Goal: Information Seeking & Learning: Learn about a topic

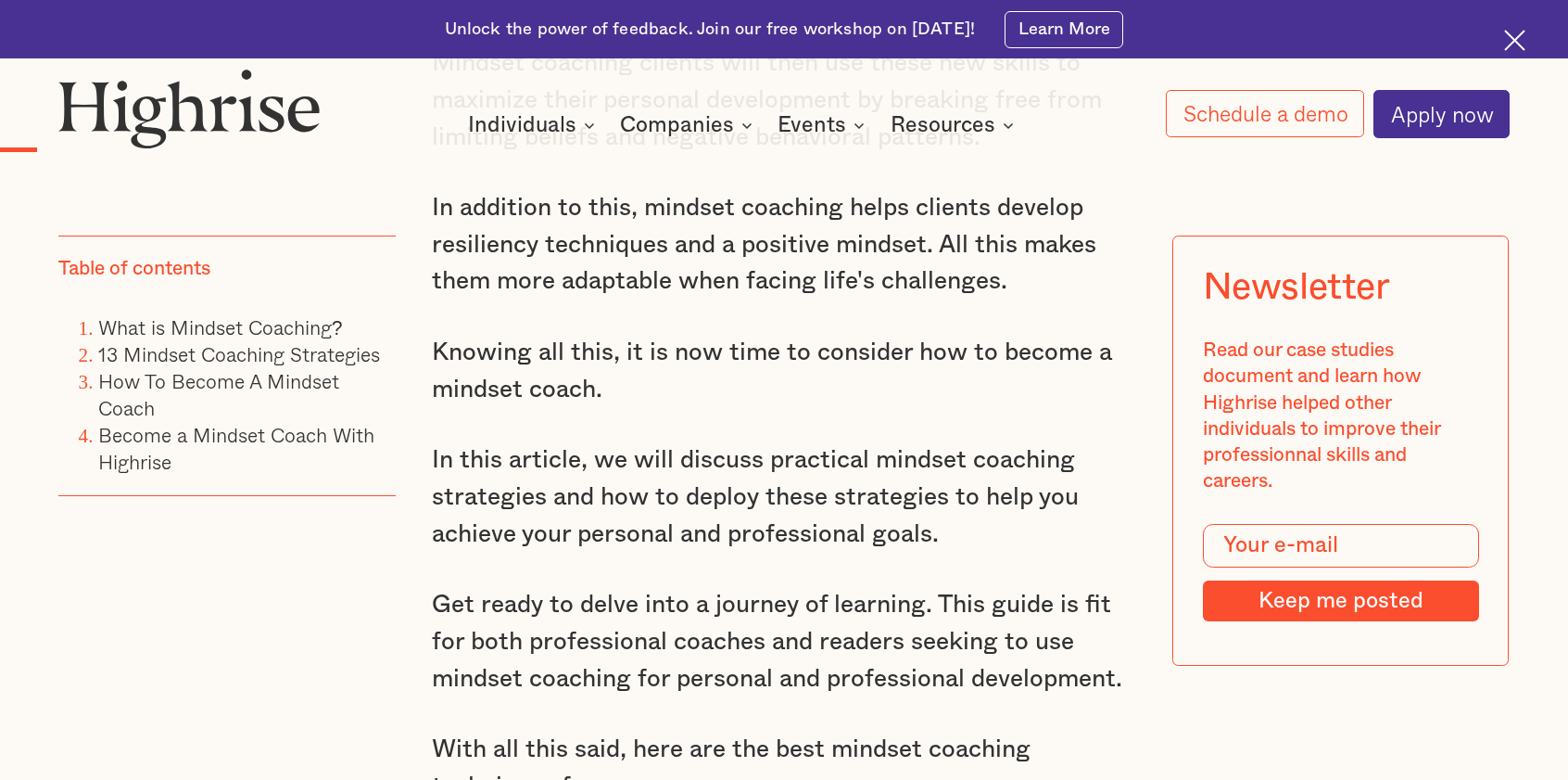
scroll to position [3060, 0]
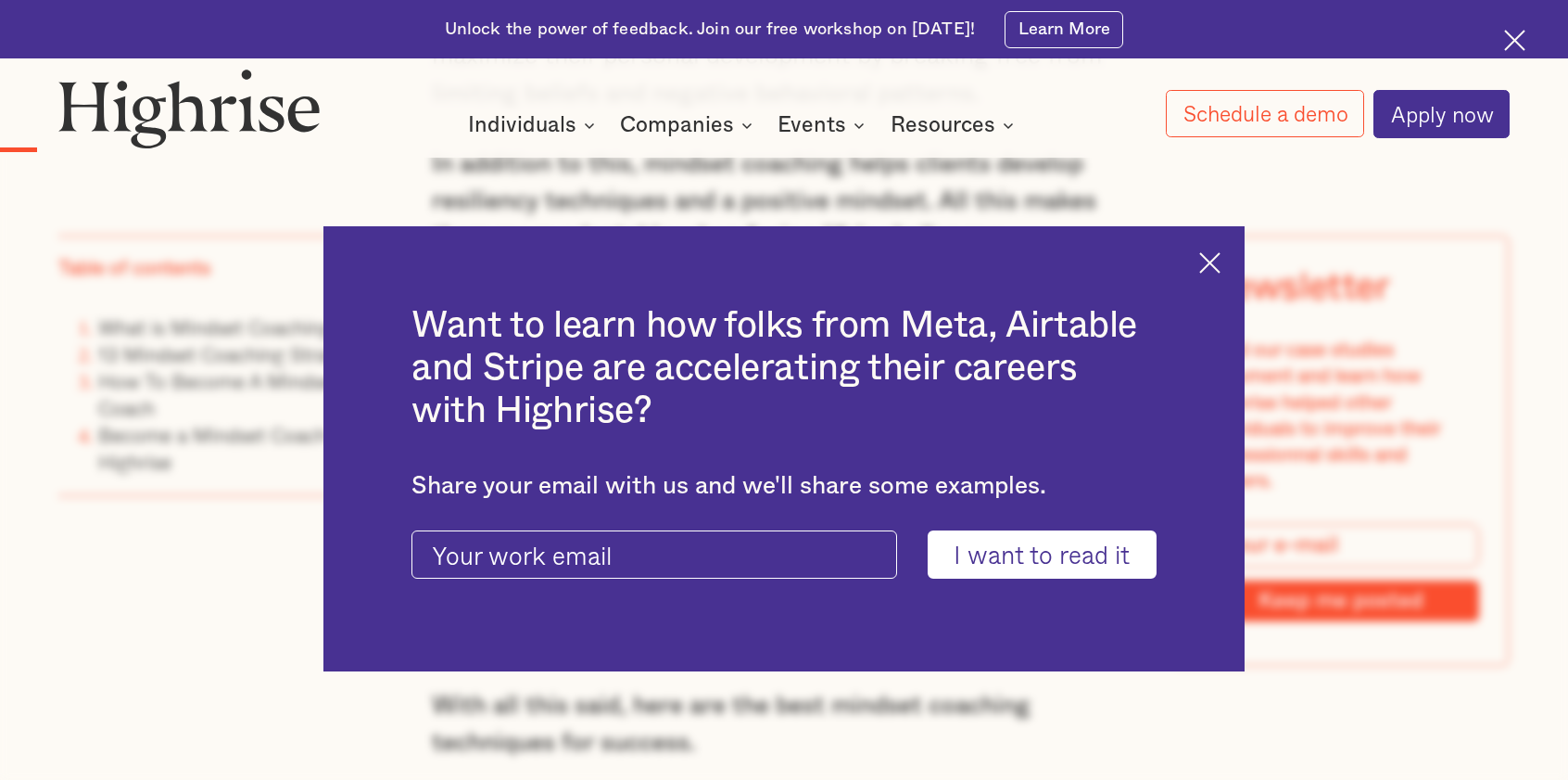
click at [1220, 261] on img at bounding box center [1210, 263] width 21 height 21
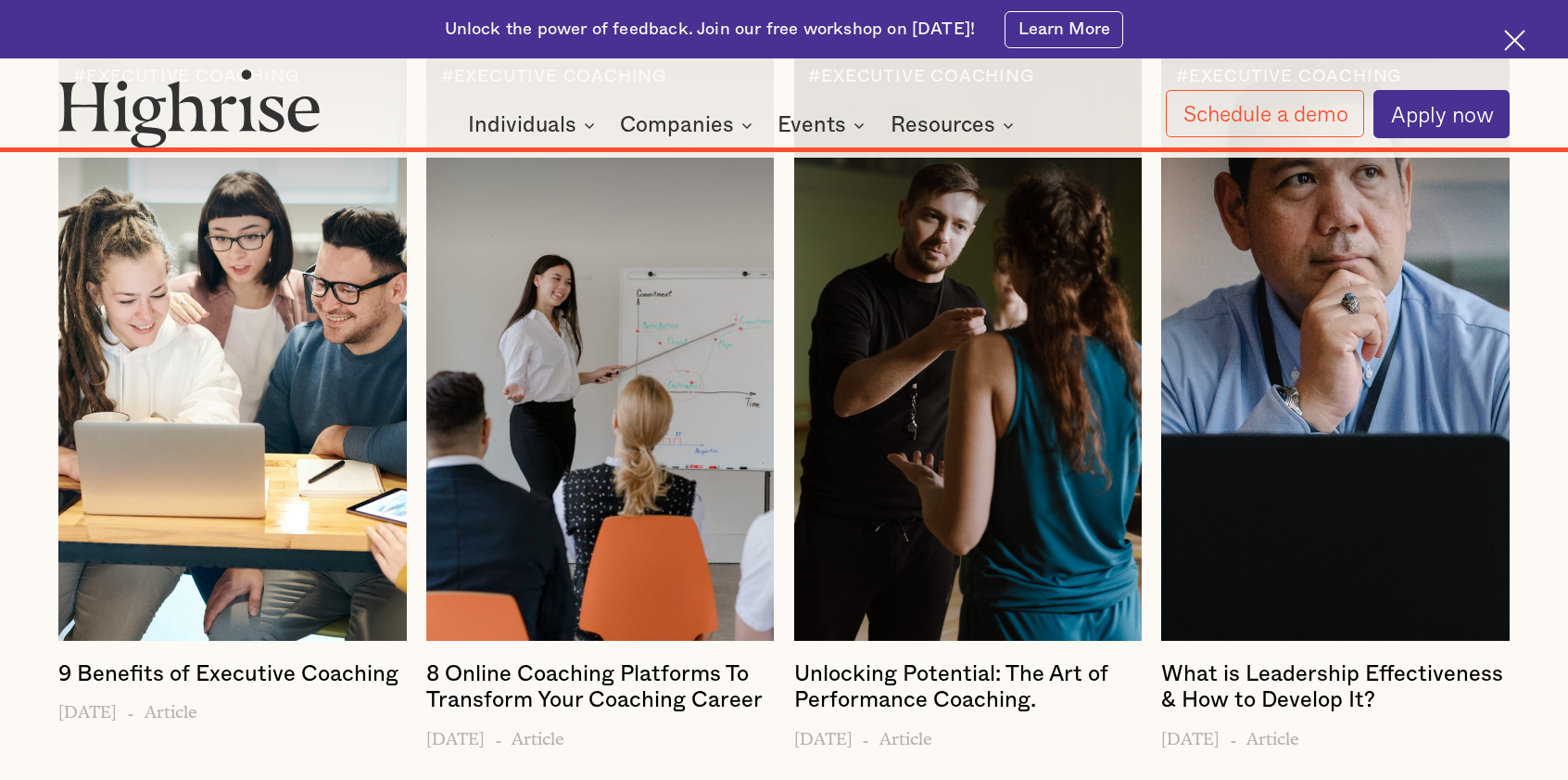
scroll to position [33570, 0]
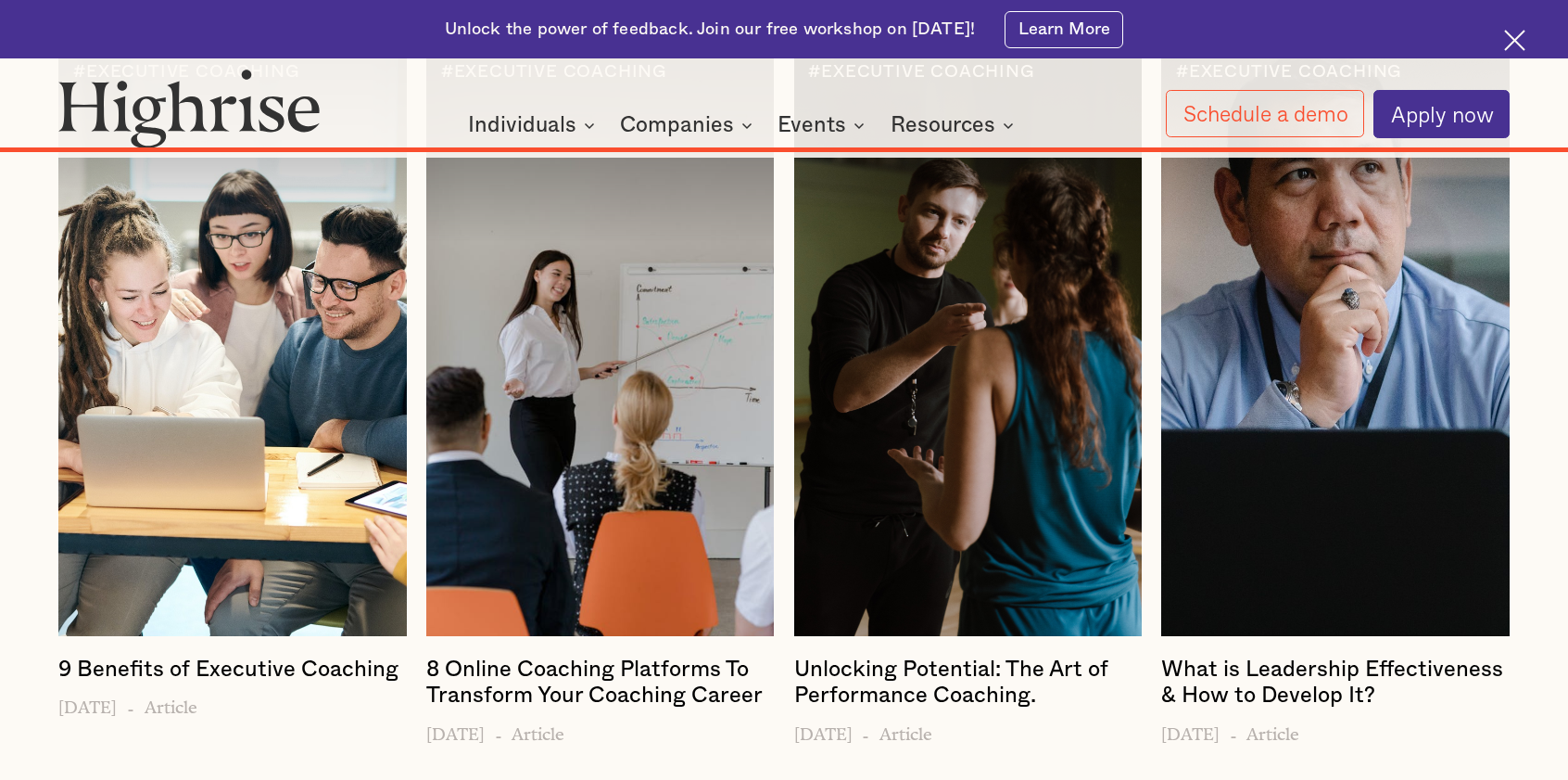
click at [292, 659] on h4 "9 Benefits of Executive Coaching" at bounding box center [228, 670] width 340 height 27
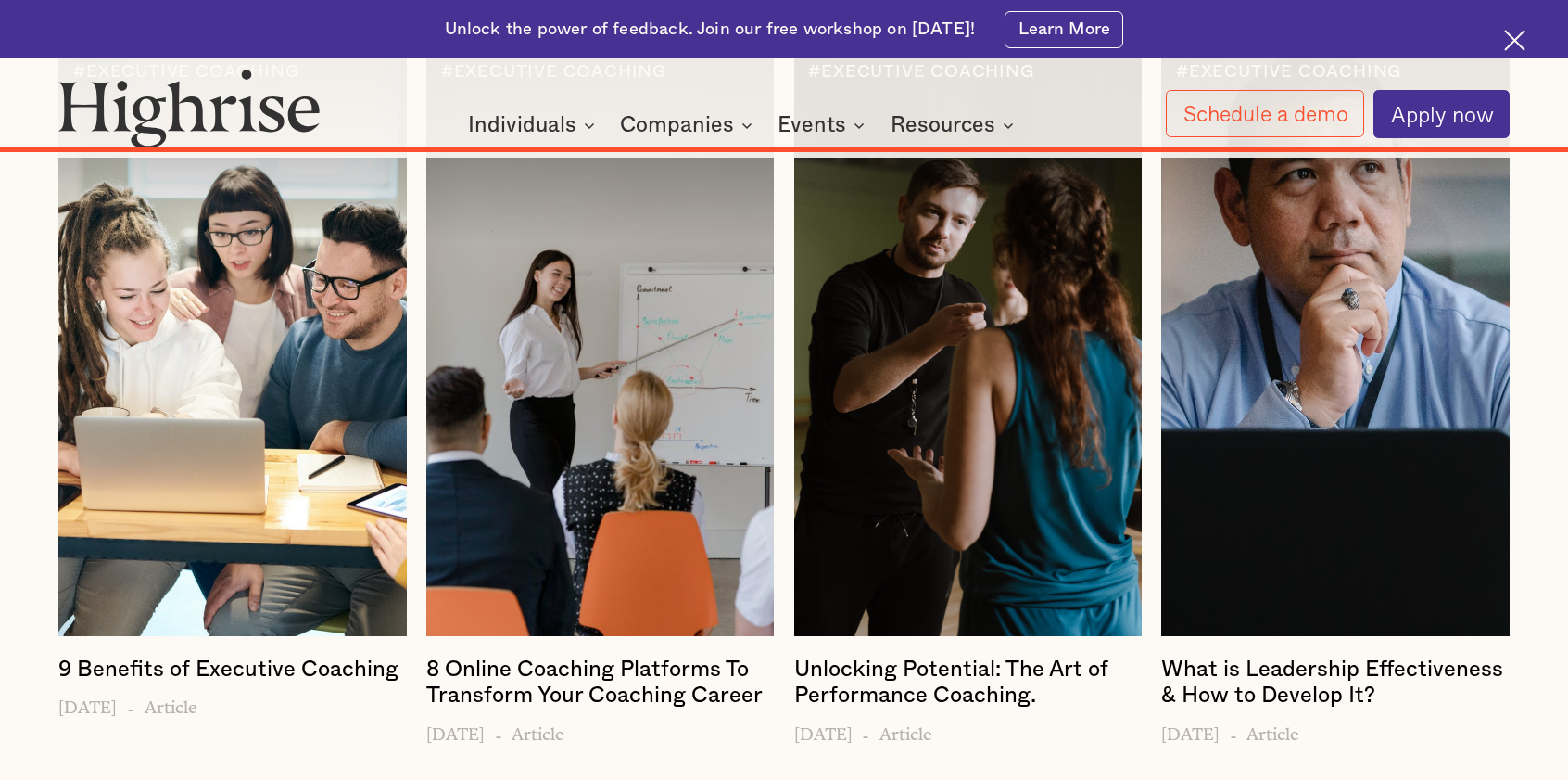
click at [295, 457] on div at bounding box center [232, 342] width 348 height 589
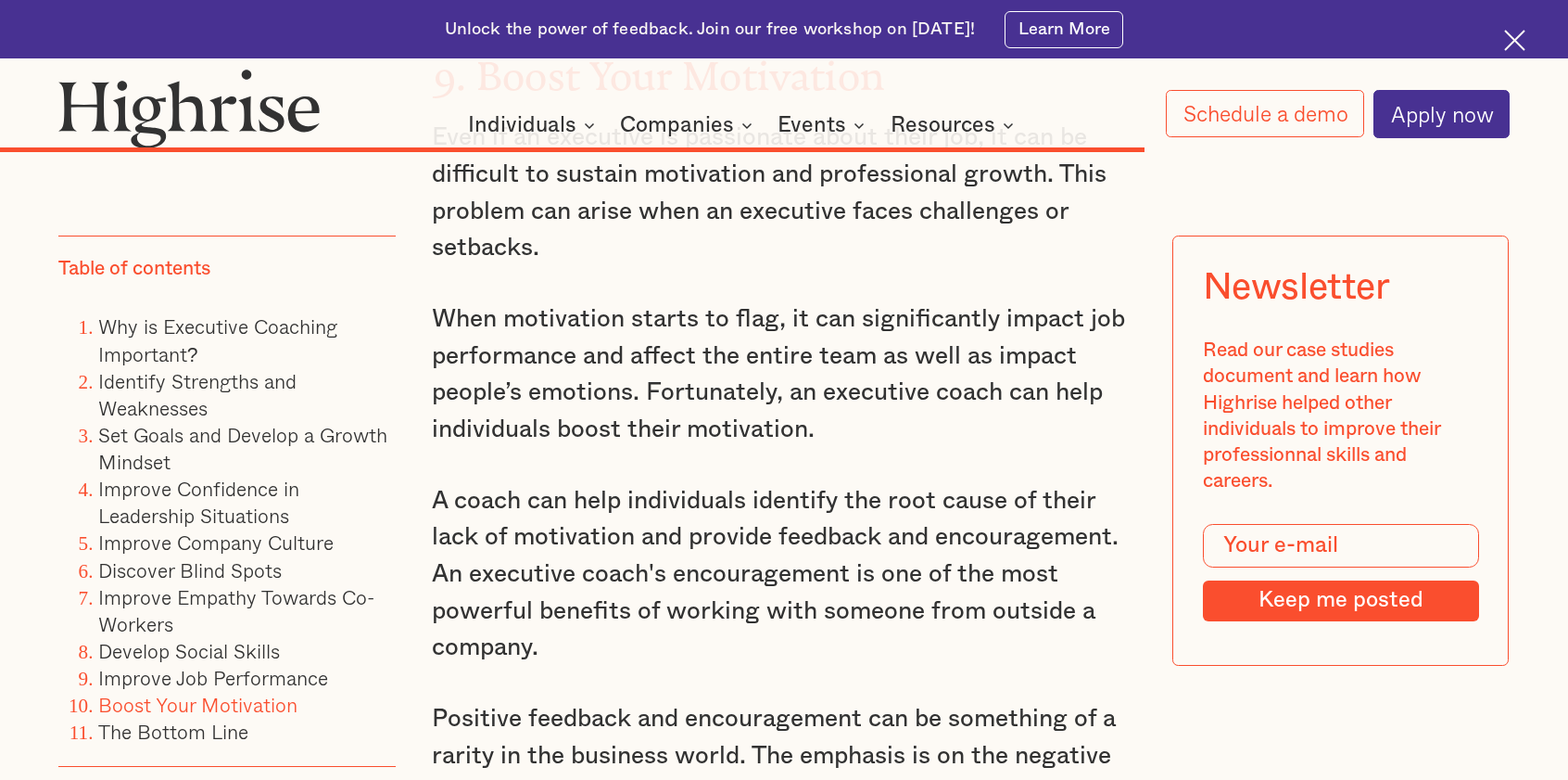
scroll to position [11870, 0]
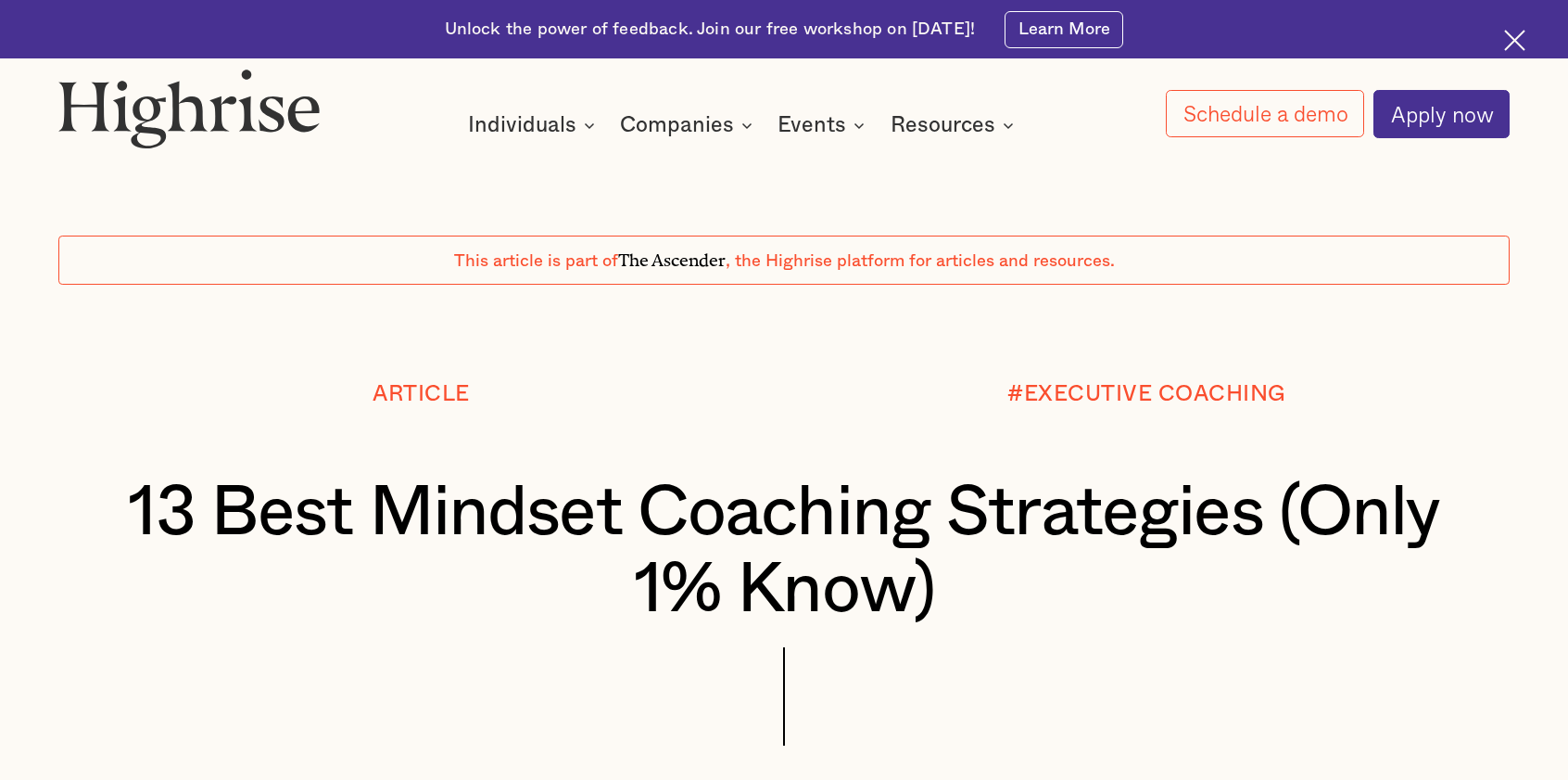
scroll to position [32502, 0]
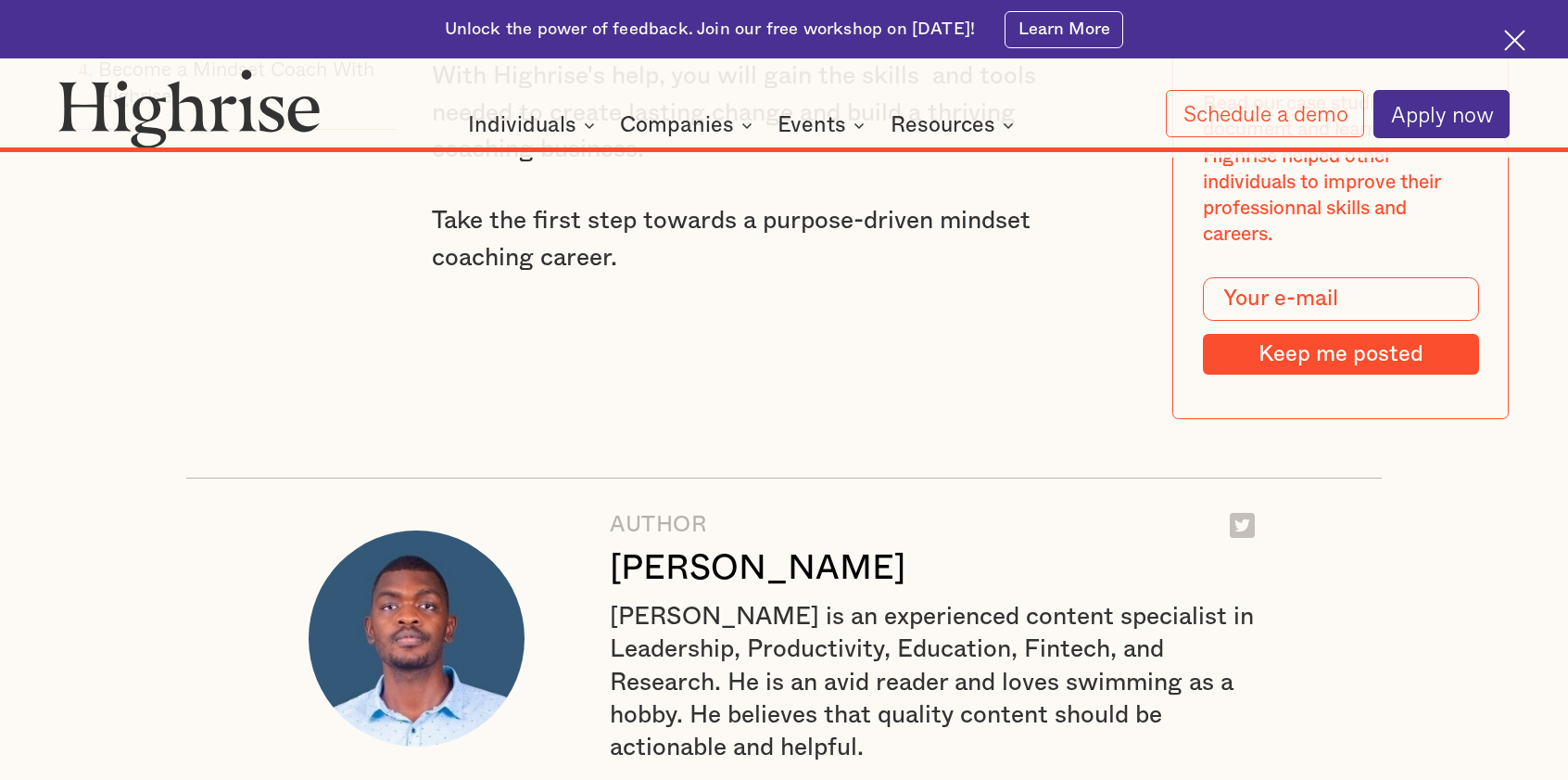
scroll to position [32966, 0]
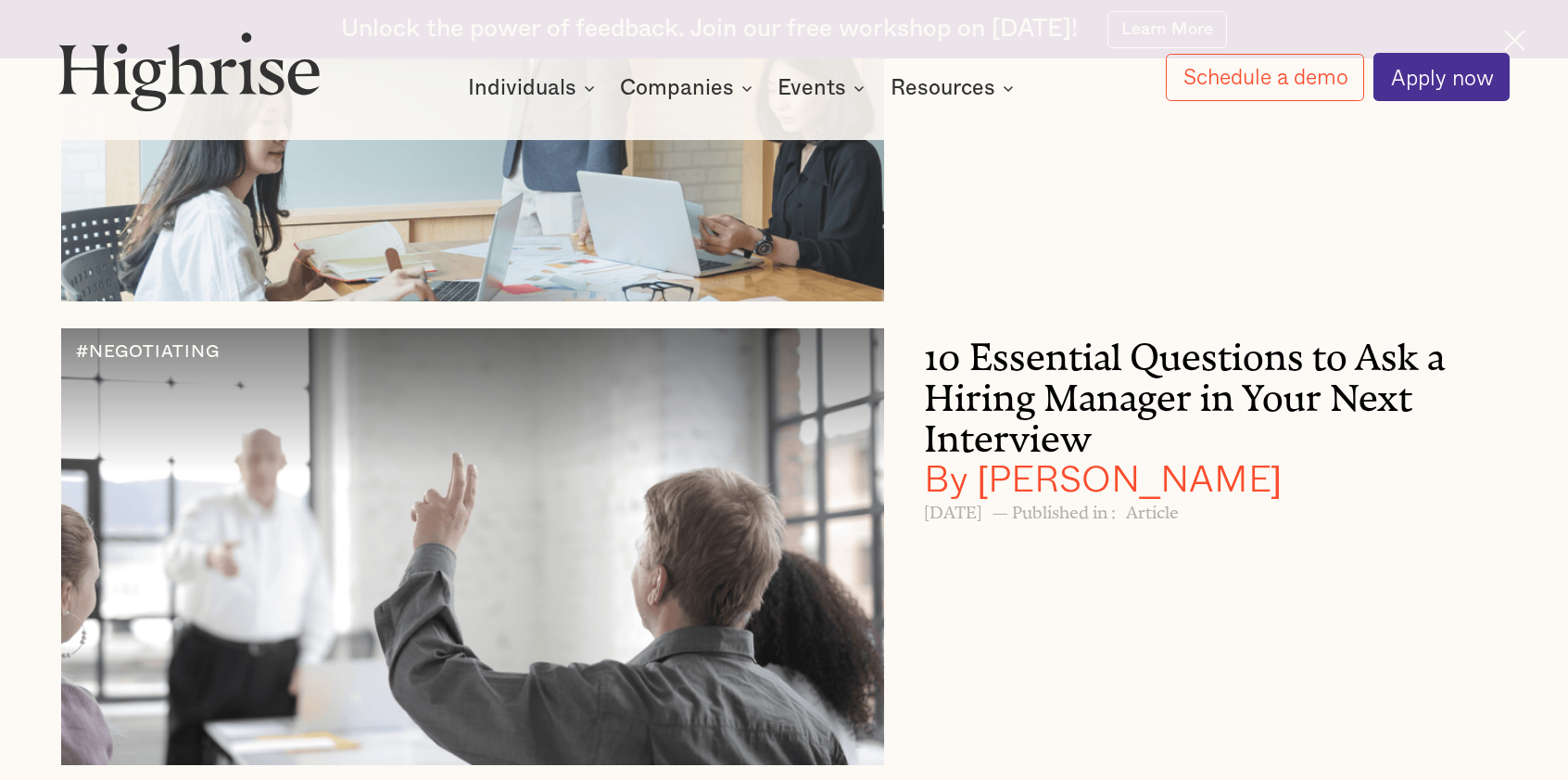
scroll to position [11929, 0]
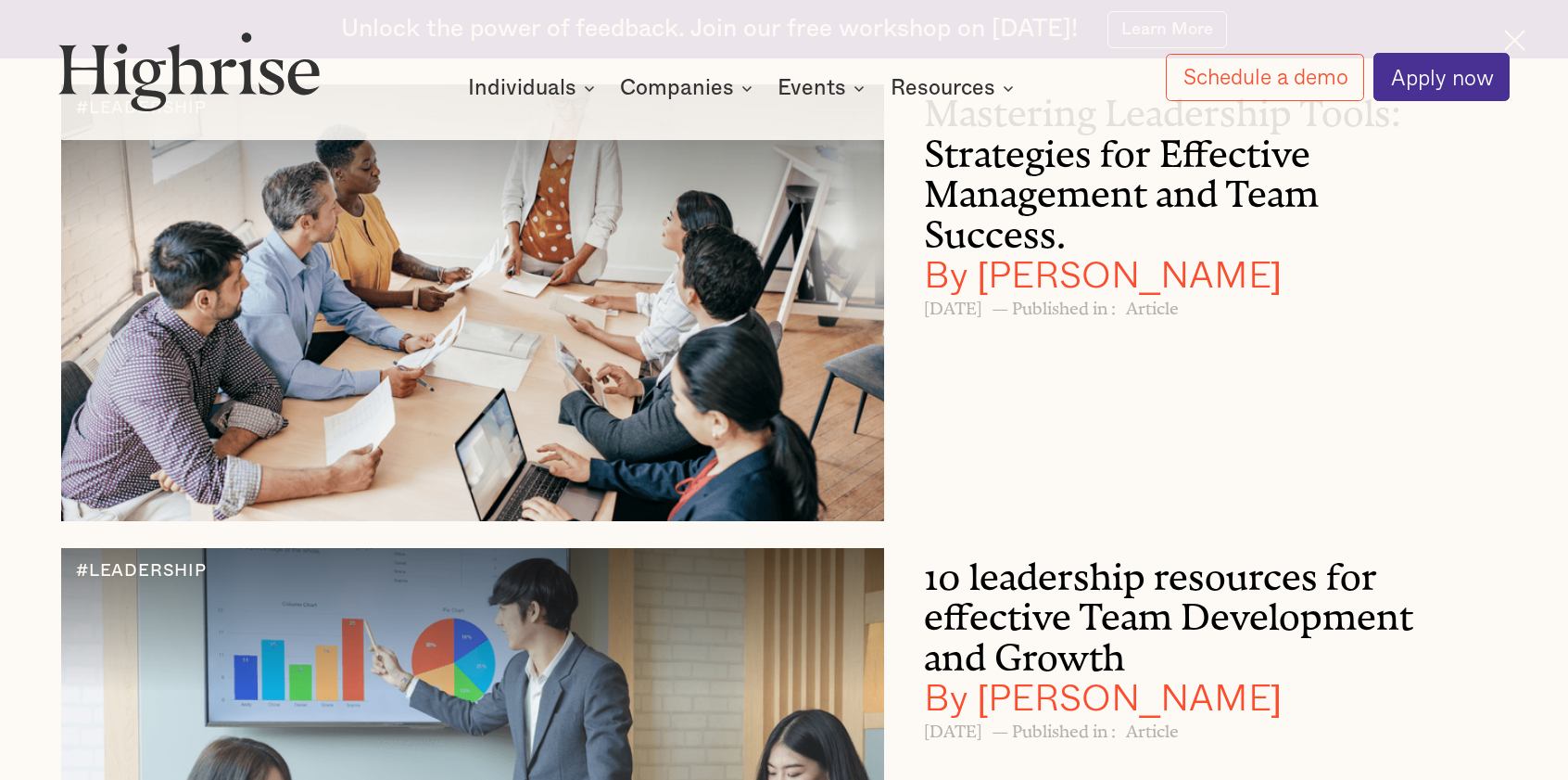
click at [1155, 498] on div "Mastering Leadership Tools: Strategies for Effective Management and Team Succes…" at bounding box center [1215, 302] width 583 height 437
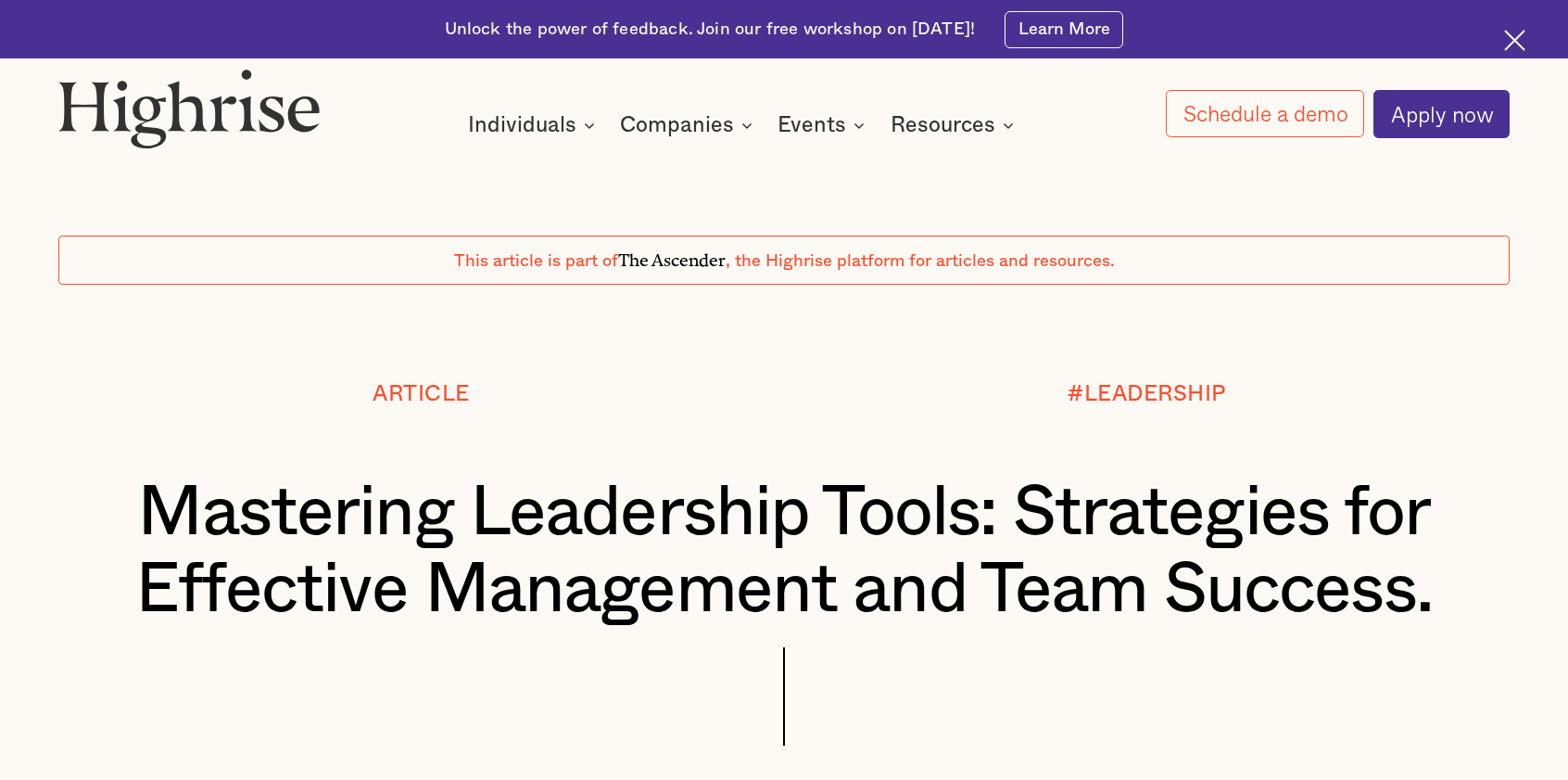
click at [1511, 42] on img at bounding box center [1515, 40] width 21 height 21
